Goal: Browse casually: Explore the website without a specific task or goal

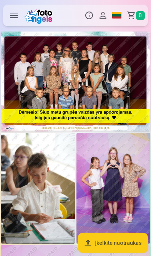
click at [109, 80] on img at bounding box center [75, 81] width 149 height 100
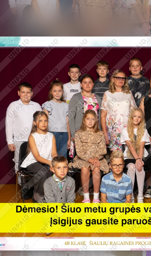
scroll to position [0, 3]
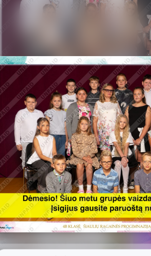
click at [71, 147] on div at bounding box center [70, 143] width 145 height 97
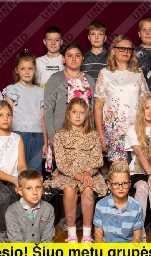
scroll to position [0, 0]
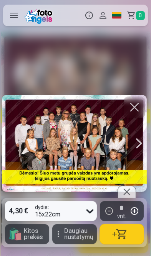
click at [140, 143] on div at bounding box center [138, 143] width 15 height 97
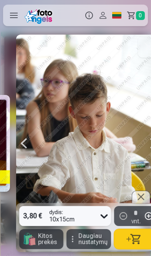
scroll to position [0, 151]
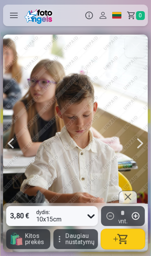
click at [136, 145] on div at bounding box center [139, 143] width 15 height 217
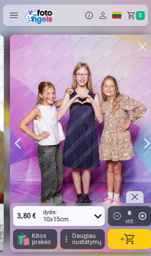
scroll to position [0, 302]
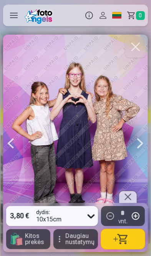
click at [137, 142] on div at bounding box center [139, 143] width 15 height 217
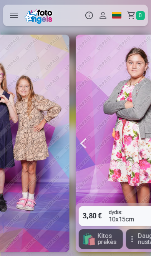
scroll to position [0, 453]
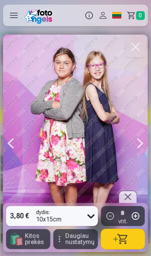
click at [136, 139] on div at bounding box center [139, 143] width 15 height 217
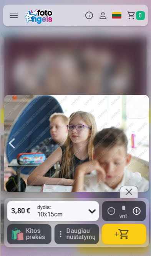
scroll to position [0, 603]
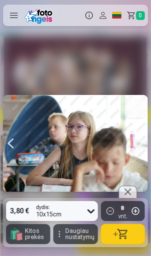
click at [140, 144] on div at bounding box center [139, 143] width 15 height 96
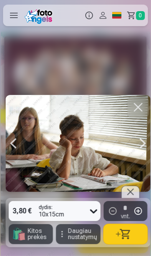
scroll to position [0, 754]
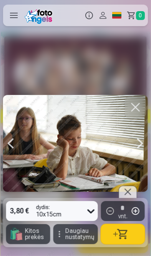
click at [134, 147] on div at bounding box center [139, 143] width 15 height 96
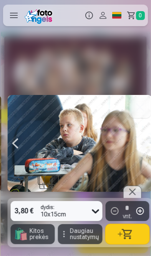
scroll to position [0, 905]
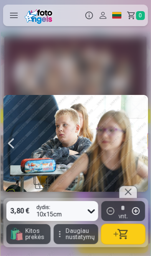
click at [138, 145] on div at bounding box center [139, 143] width 15 height 96
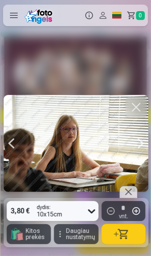
scroll to position [0, 1056]
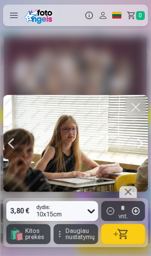
click at [138, 143] on div at bounding box center [139, 143] width 15 height 96
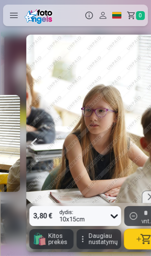
scroll to position [0, 1207]
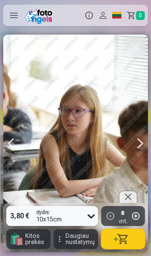
click at [140, 148] on div at bounding box center [139, 143] width 15 height 217
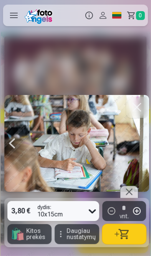
scroll to position [0, 1358]
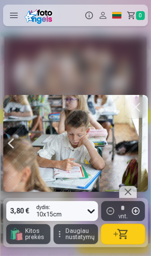
click at [139, 150] on div at bounding box center [75, 143] width 145 height 96
click at [136, 108] on button "button" at bounding box center [135, 106] width 21 height 21
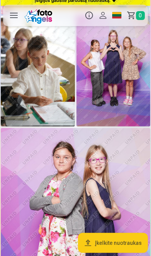
scroll to position [122, 0]
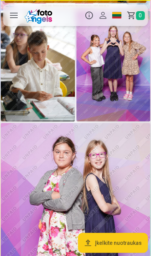
click at [129, 88] on img at bounding box center [113, 66] width 74 height 111
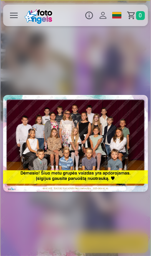
scroll to position [0, 302]
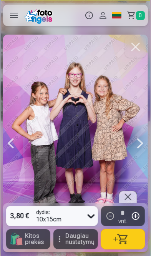
click at [137, 144] on div at bounding box center [139, 143] width 15 height 217
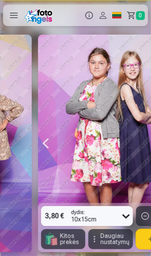
scroll to position [0, 453]
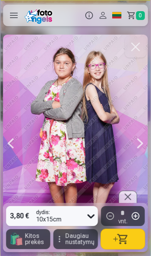
click at [140, 146] on div at bounding box center [139, 143] width 15 height 217
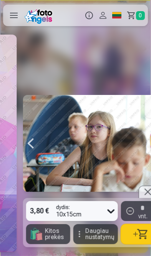
scroll to position [0, 603]
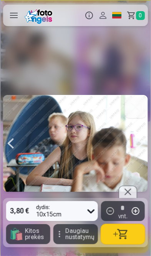
click at [143, 144] on div at bounding box center [139, 143] width 15 height 96
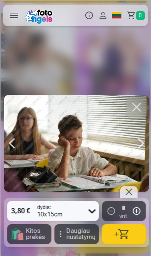
scroll to position [0, 754]
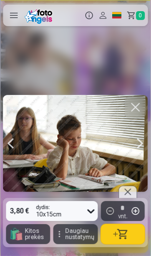
click at [140, 147] on div at bounding box center [139, 143] width 15 height 96
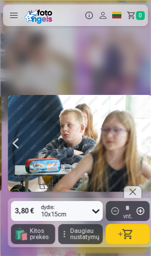
scroll to position [0, 905]
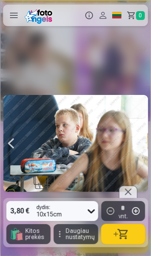
click at [141, 144] on div at bounding box center [139, 143] width 15 height 96
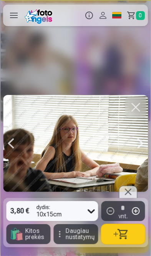
scroll to position [0, 1057]
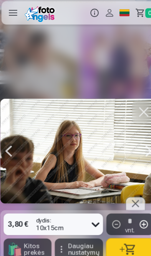
click at [139, 144] on div at bounding box center [138, 143] width 15 height 96
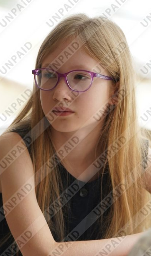
scroll to position [122, 0]
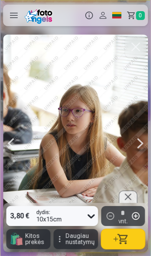
click at [138, 144] on div at bounding box center [139, 143] width 15 height 217
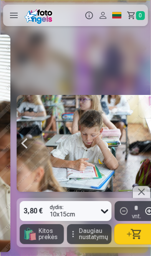
scroll to position [0, 1358]
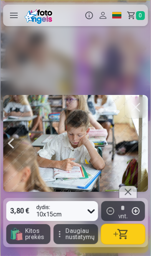
click at [142, 143] on div at bounding box center [75, 143] width 145 height 96
click at [129, 193] on div at bounding box center [128, 191] width 18 height 12
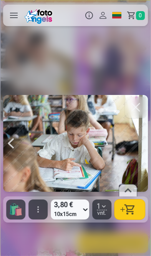
click at [137, 107] on button "button" at bounding box center [135, 106] width 21 height 21
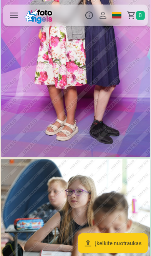
scroll to position [340, 0]
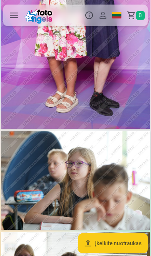
click at [89, 183] on img at bounding box center [75, 179] width 149 height 99
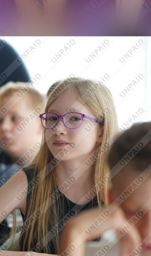
scroll to position [340, 0]
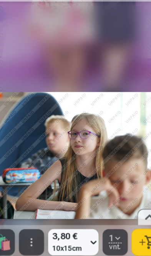
scroll to position [340, 0]
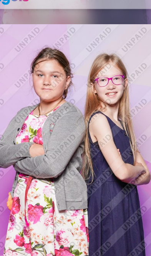
scroll to position [340, 0]
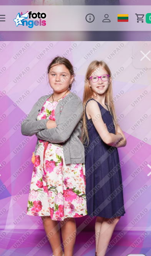
click at [133, 47] on button "button" at bounding box center [135, 46] width 21 height 21
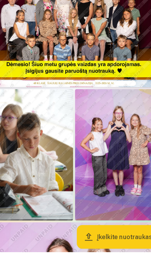
scroll to position [15, 0]
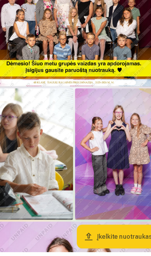
click at [117, 166] on img at bounding box center [113, 173] width 74 height 111
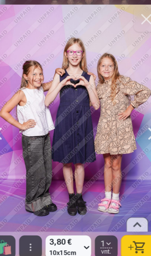
scroll to position [0, 302]
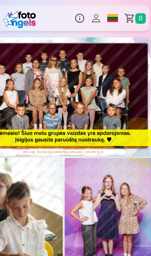
click at [111, 86] on img at bounding box center [75, 81] width 149 height 100
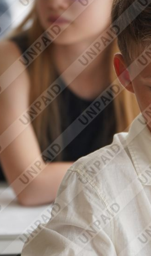
scroll to position [0, 151]
